Goal: Find specific page/section: Find specific page/section

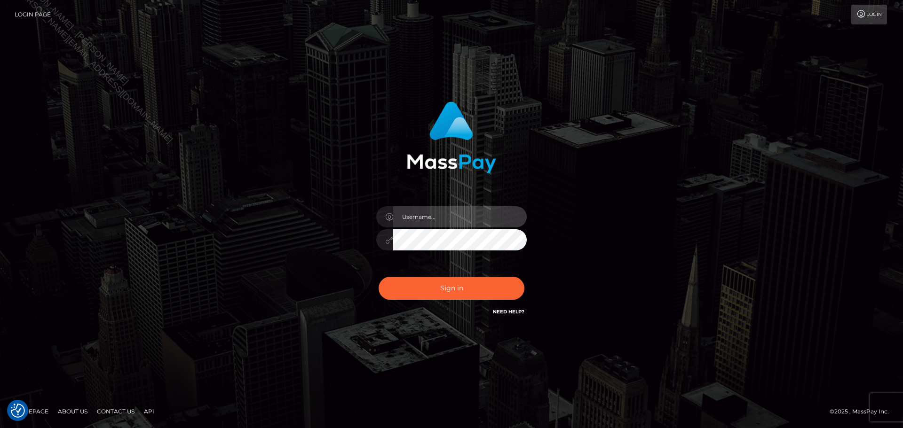
click at [474, 212] on input "text" at bounding box center [460, 216] width 134 height 21
type input "Seleen"
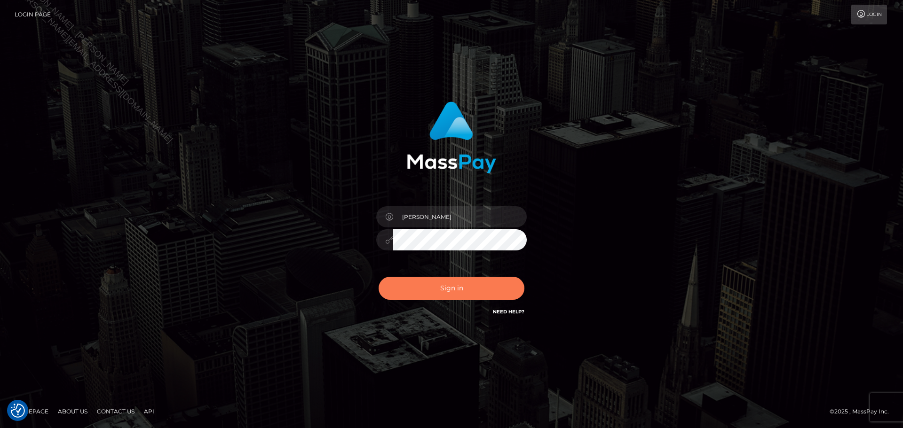
click at [458, 293] on button "Sign in" at bounding box center [452, 288] width 146 height 23
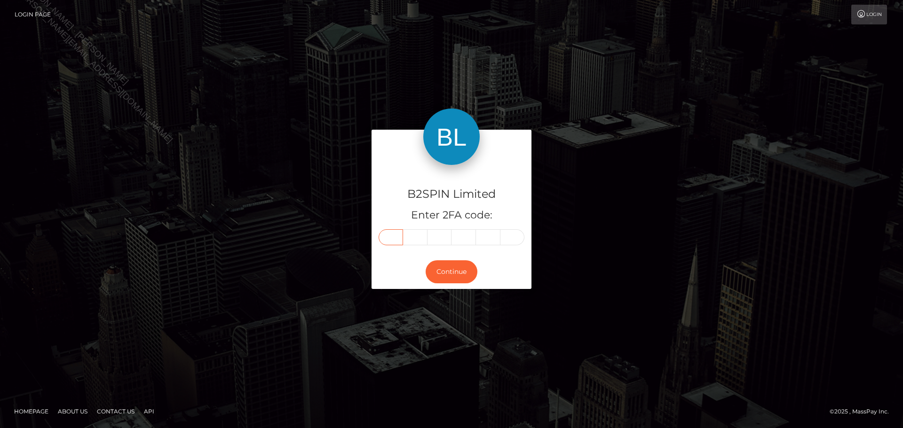
paste input "1"
type input "1"
type input "4"
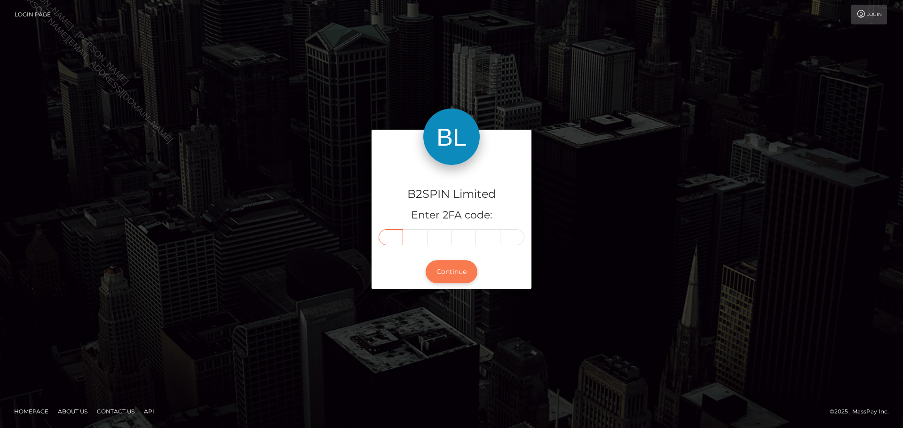
type input "3"
click at [458, 272] on button "Continue" at bounding box center [452, 272] width 52 height 23
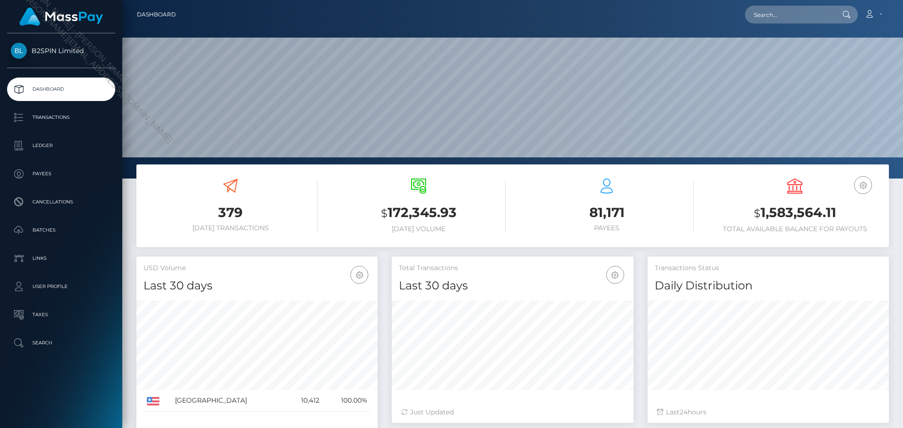
scroll to position [167, 242]
drag, startPoint x: 495, startPoint y: 164, endPoint x: 774, endPoint y: 11, distance: 318.0
click at [774, 11] on input "text" at bounding box center [789, 15] width 88 height 18
paste input "7242a5ea-a046-4cfe-a1ce-3be885cf3cc6"
type input "7242a5ea-a046-4cfe-a1ce-3be885cf3cc6"
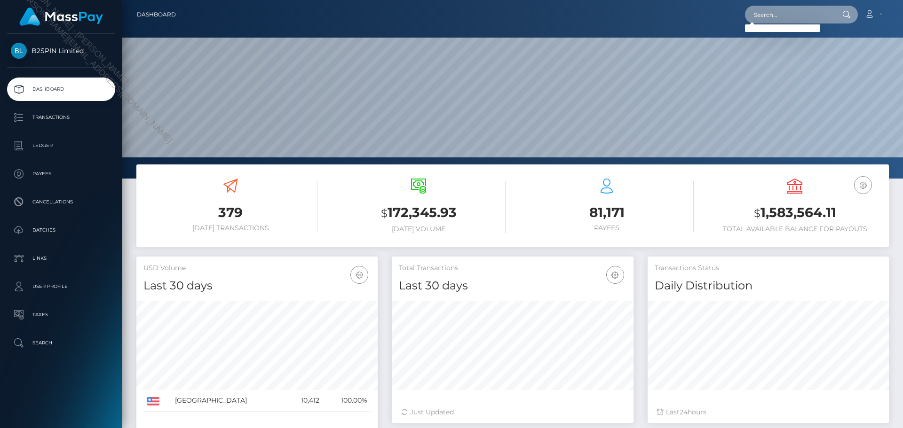
scroll to position [0, 0]
click at [798, 14] on input "text" at bounding box center [789, 15] width 88 height 18
paste input "3557905"
click at [811, 24] on div "Loading... Loading..." at bounding box center [782, 28] width 75 height 8
click at [815, 15] on input "3557905" at bounding box center [789, 15] width 88 height 18
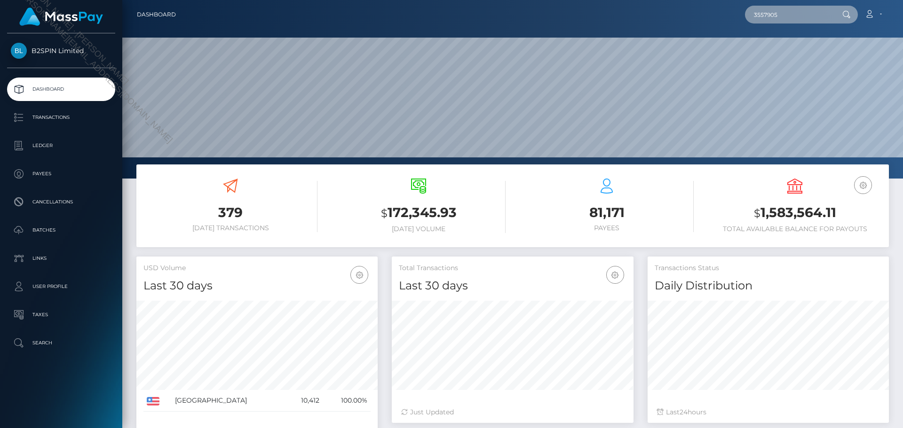
paste input "2127972564"
type input "2127972564"
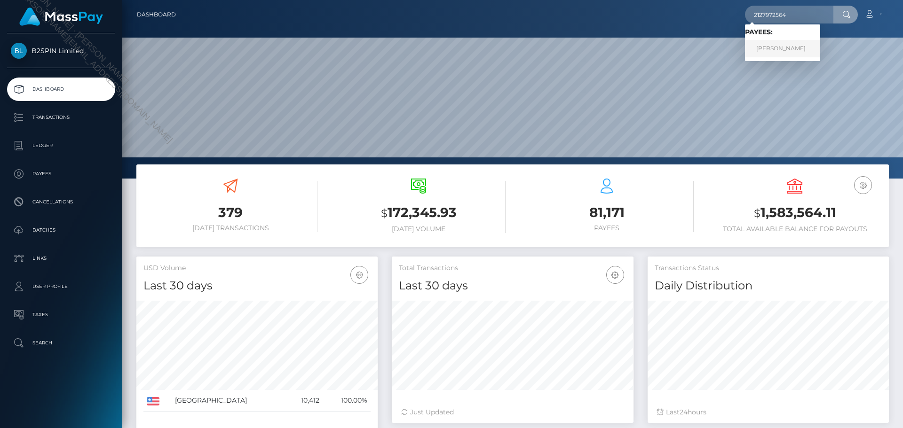
click at [784, 49] on link "ALEJANDRO ADAME MARTINEZ" at bounding box center [782, 48] width 75 height 17
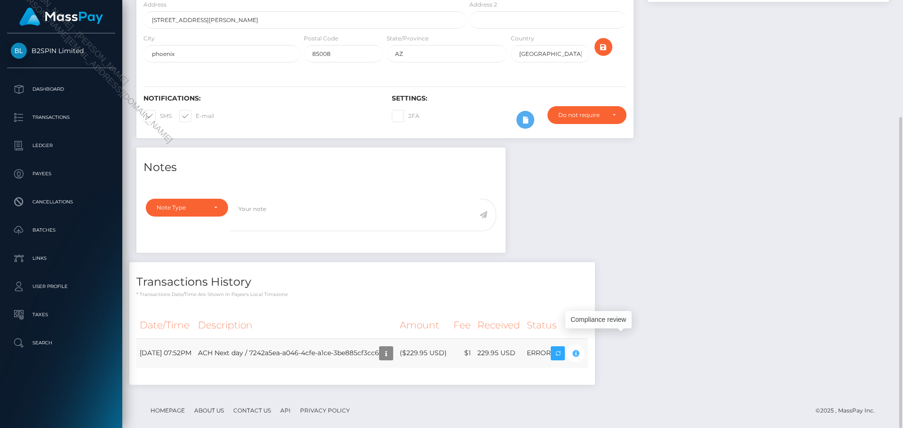
scroll to position [113, 242]
drag, startPoint x: 861, startPoint y: 227, endPoint x: 726, endPoint y: 246, distance: 136.7
click at [848, 228] on div "Notes Note Type Compliance Clear Compliance General Note Type" at bounding box center [512, 271] width 767 height 247
click at [581, 348] on icon "button" at bounding box center [575, 354] width 11 height 12
drag, startPoint x: 55, startPoint y: 394, endPoint x: 91, endPoint y: 379, distance: 39.2
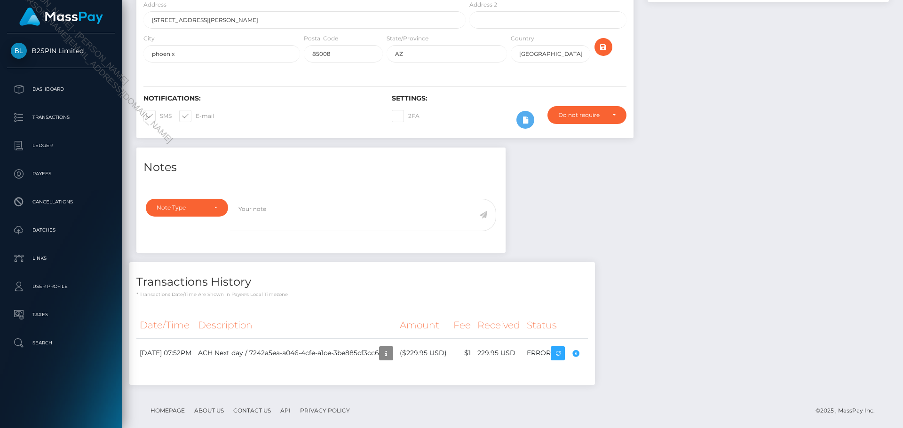
click at [55, 394] on div "B2SPIN Limited Dashboard Transactions Ledger Payees Cancellations Batches" at bounding box center [61, 229] width 122 height 393
